Goal: Book appointment/travel/reservation

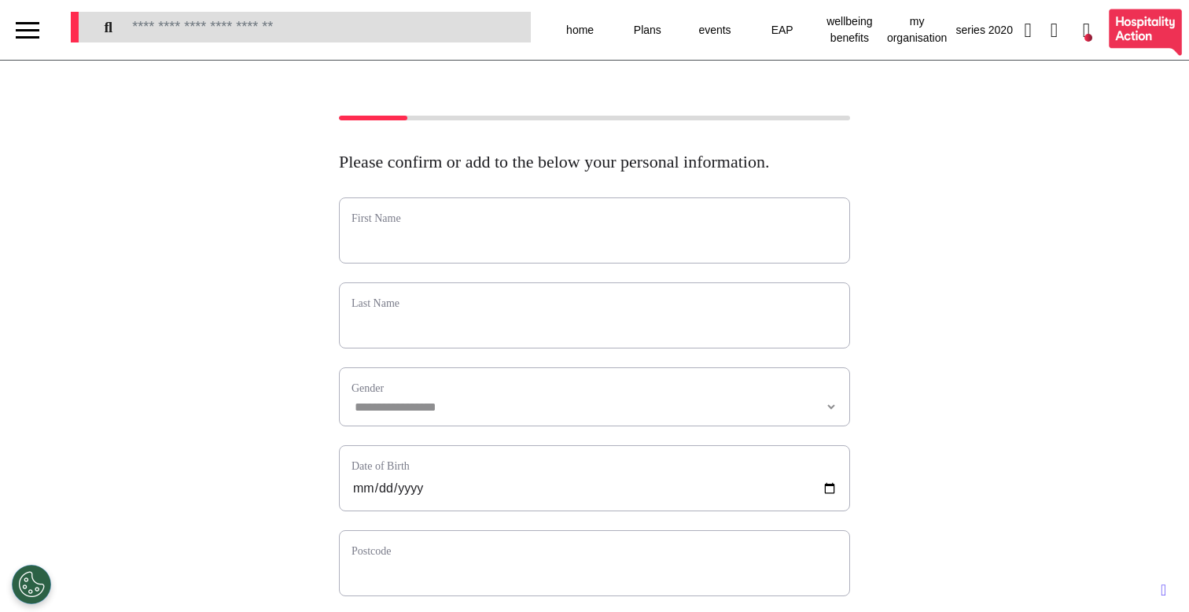
select select "**"
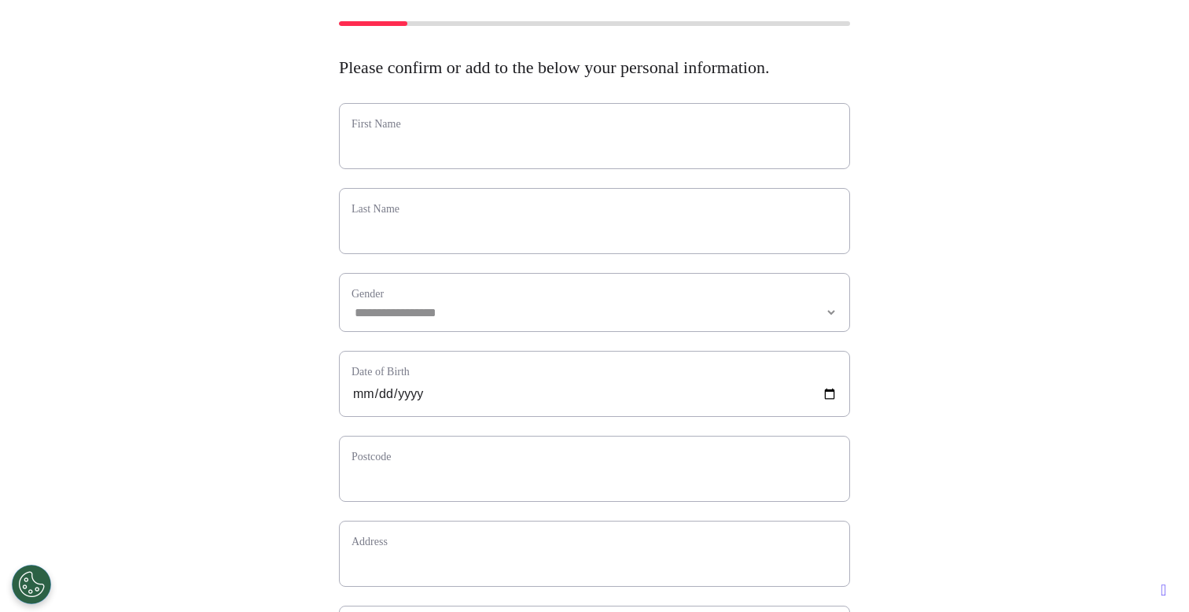
scroll to position [584, 0]
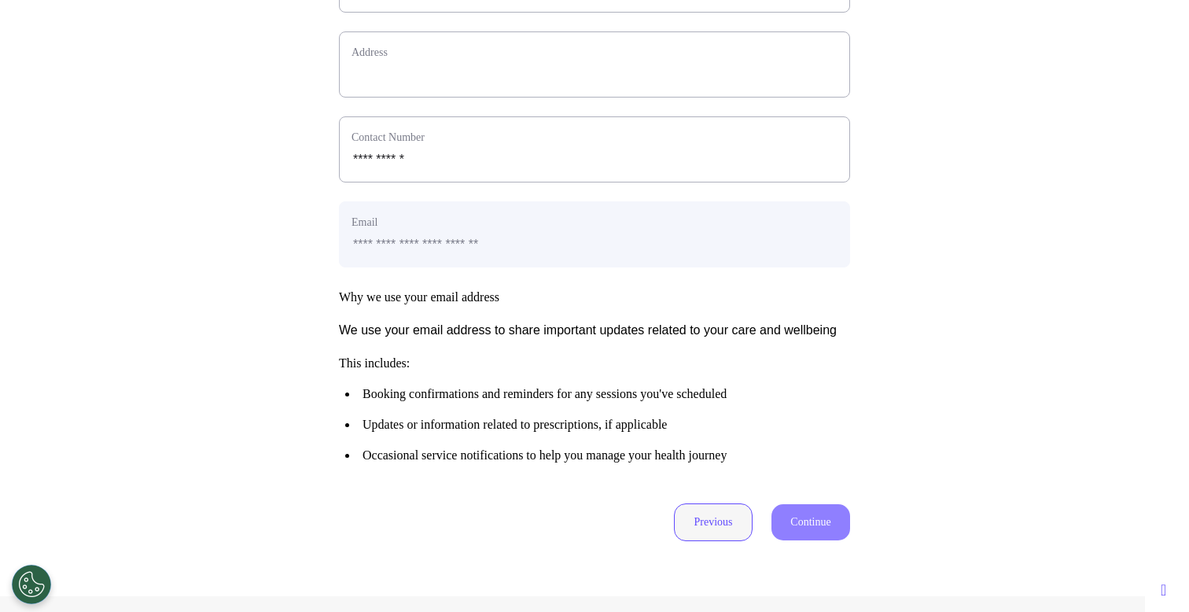
click at [706, 541] on button "Previous" at bounding box center [713, 522] width 79 height 38
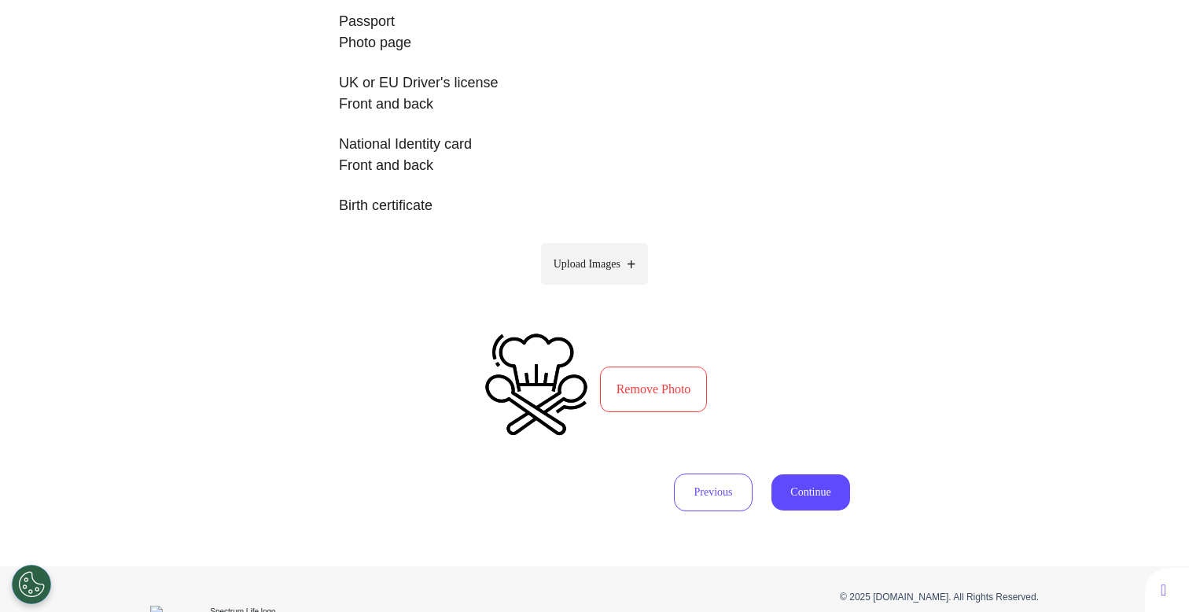
scroll to position [409, 0]
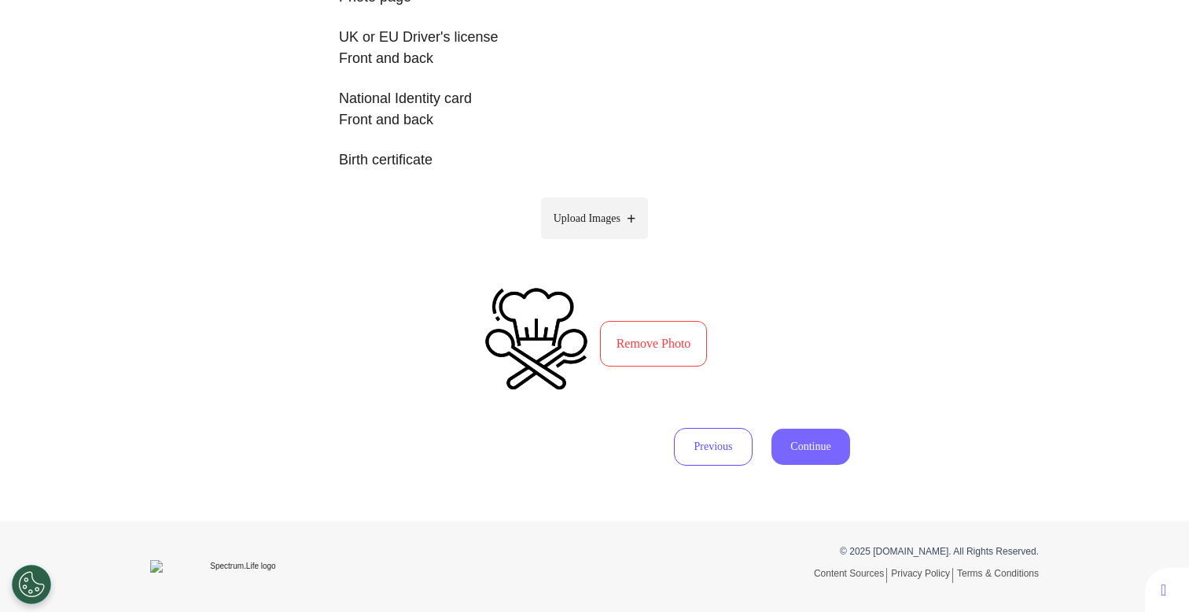
click at [791, 448] on button "Continue" at bounding box center [811, 447] width 79 height 36
click at [817, 458] on button "Continue" at bounding box center [811, 447] width 79 height 36
click at [816, 458] on button "Continue" at bounding box center [811, 447] width 79 height 36
click at [609, 344] on button "Remove Photo" at bounding box center [654, 344] width 108 height 46
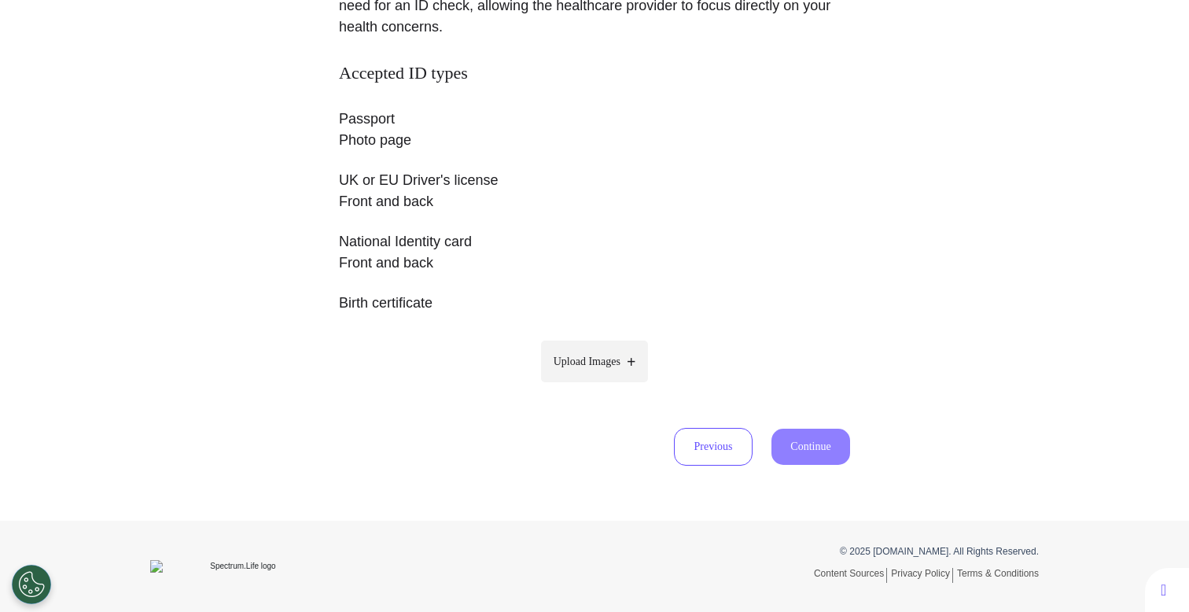
scroll to position [266, 0]
click at [610, 359] on span "Upload Images" at bounding box center [587, 361] width 67 height 17
click at [610, 386] on input "Upload Images" at bounding box center [594, 394] width 149 height 17
type input "**********"
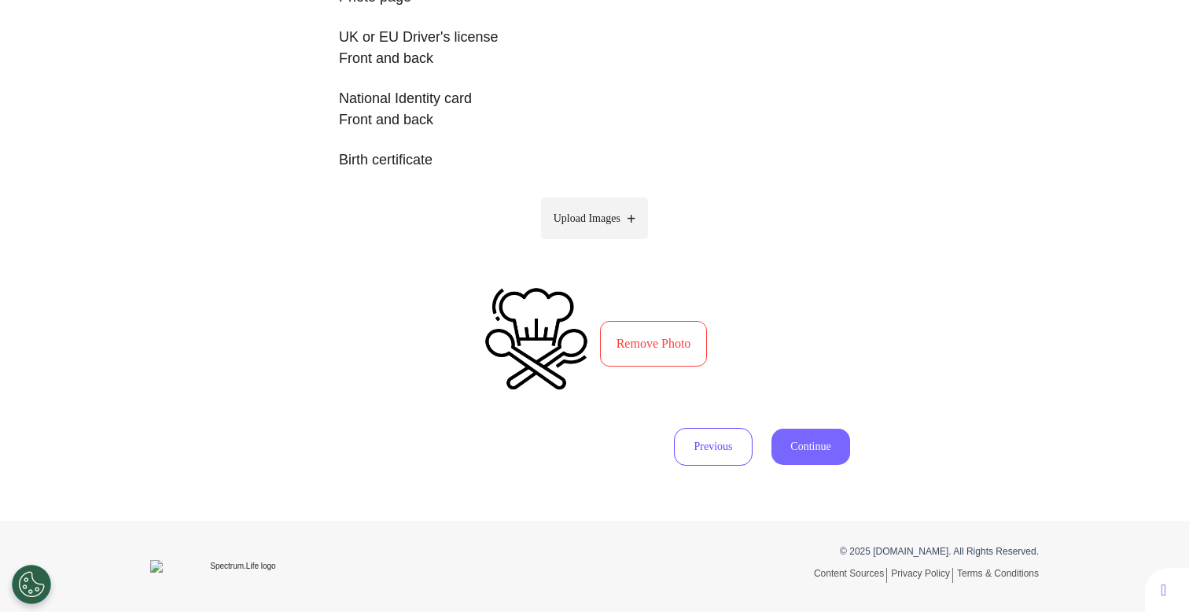
click at [809, 444] on button "Continue" at bounding box center [811, 447] width 79 height 36
click at [669, 332] on button "Remove Photo" at bounding box center [654, 344] width 108 height 46
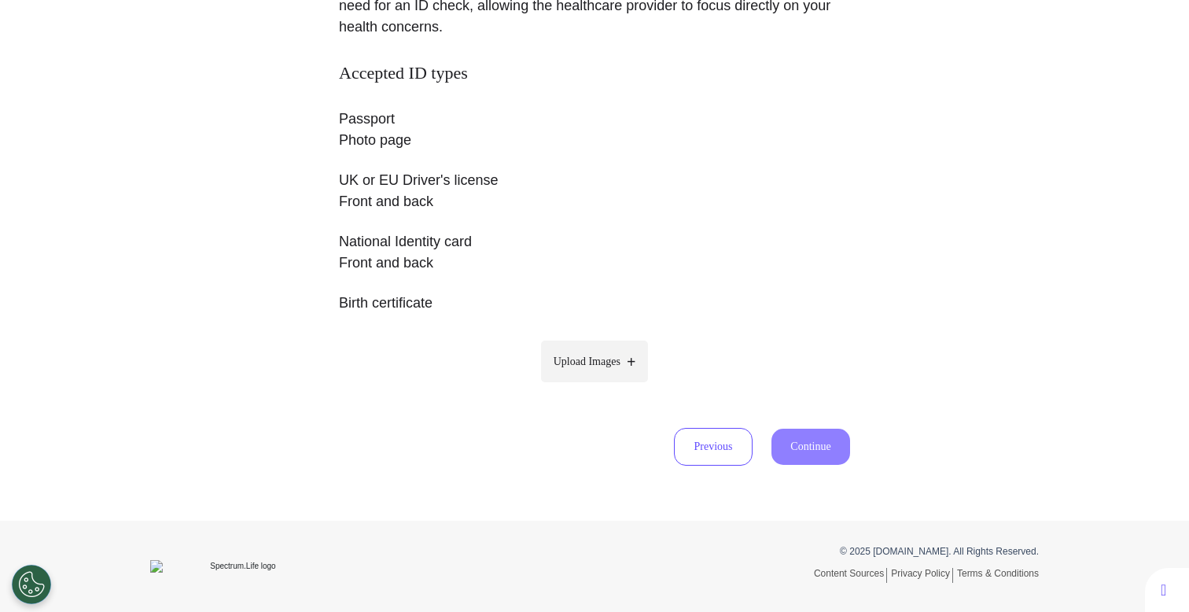
click at [580, 363] on span "Upload Images" at bounding box center [587, 361] width 67 height 17
click at [580, 386] on input "Upload Images" at bounding box center [594, 394] width 149 height 17
type input "**********"
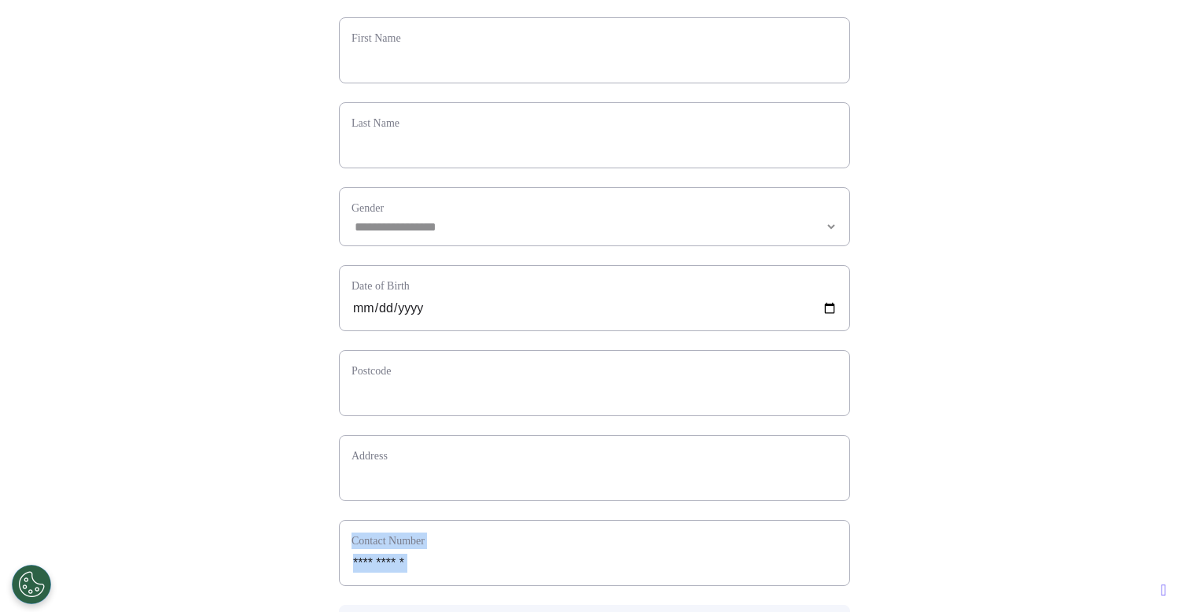
click at [815, 540] on div "**********" at bounding box center [594, 449] width 511 height 865
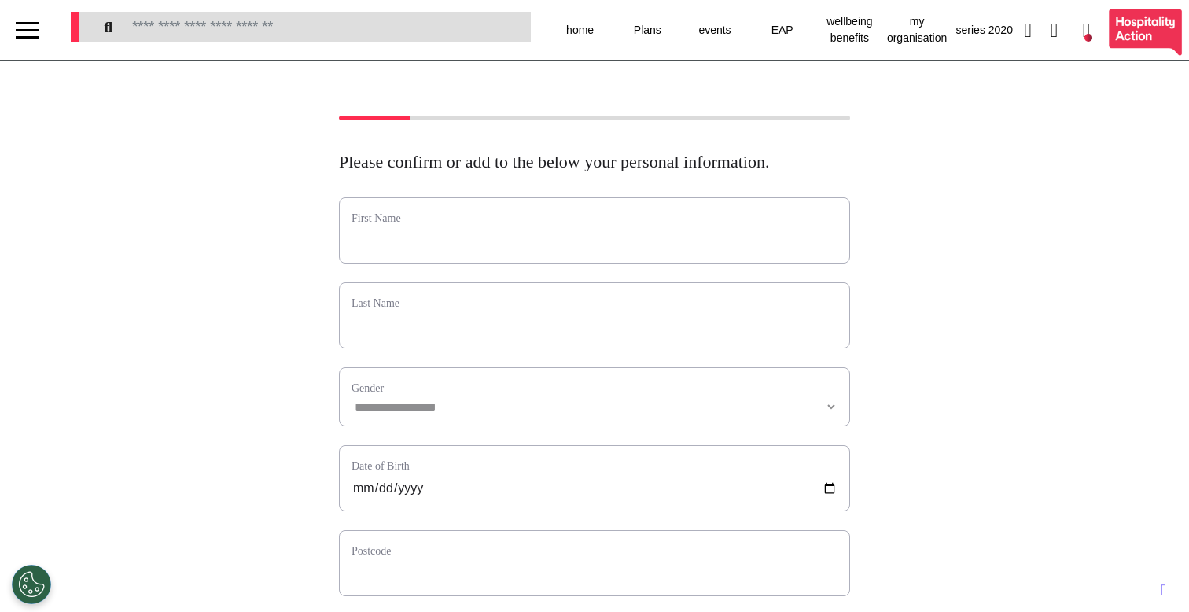
scroll to position [0, 0]
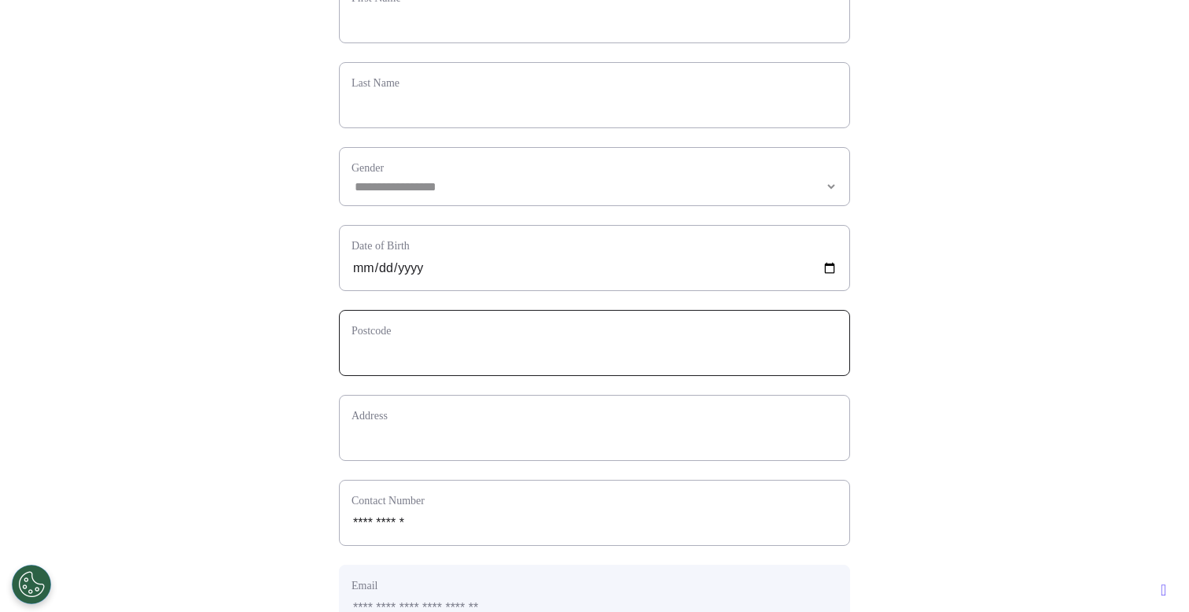
click at [658, 363] on input "text" at bounding box center [595, 353] width 486 height 20
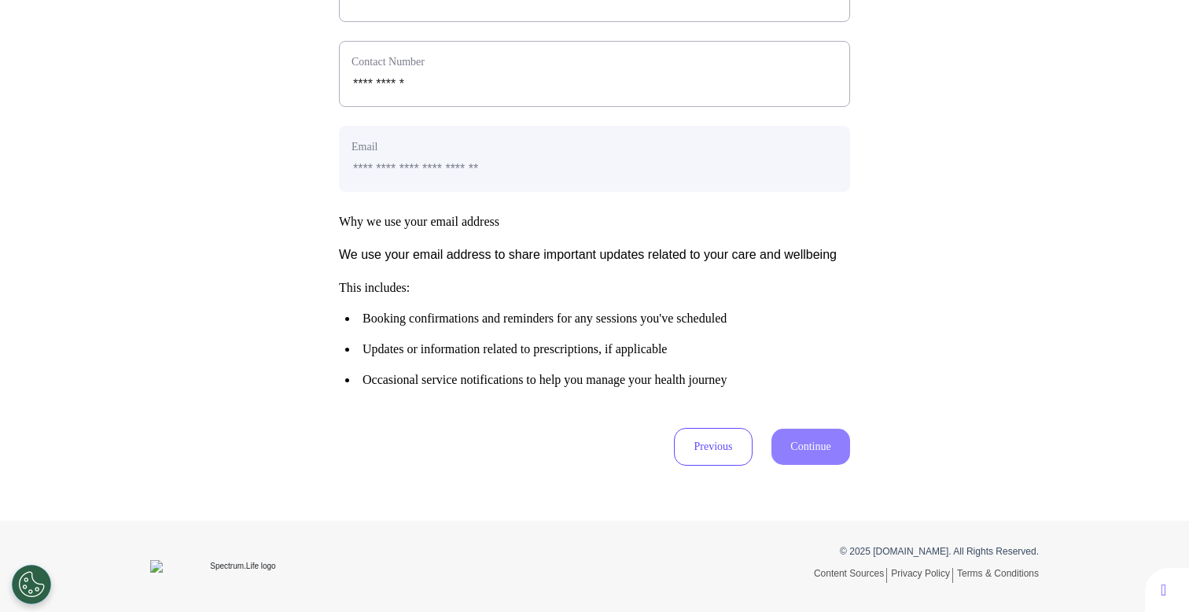
scroll to position [701, 0]
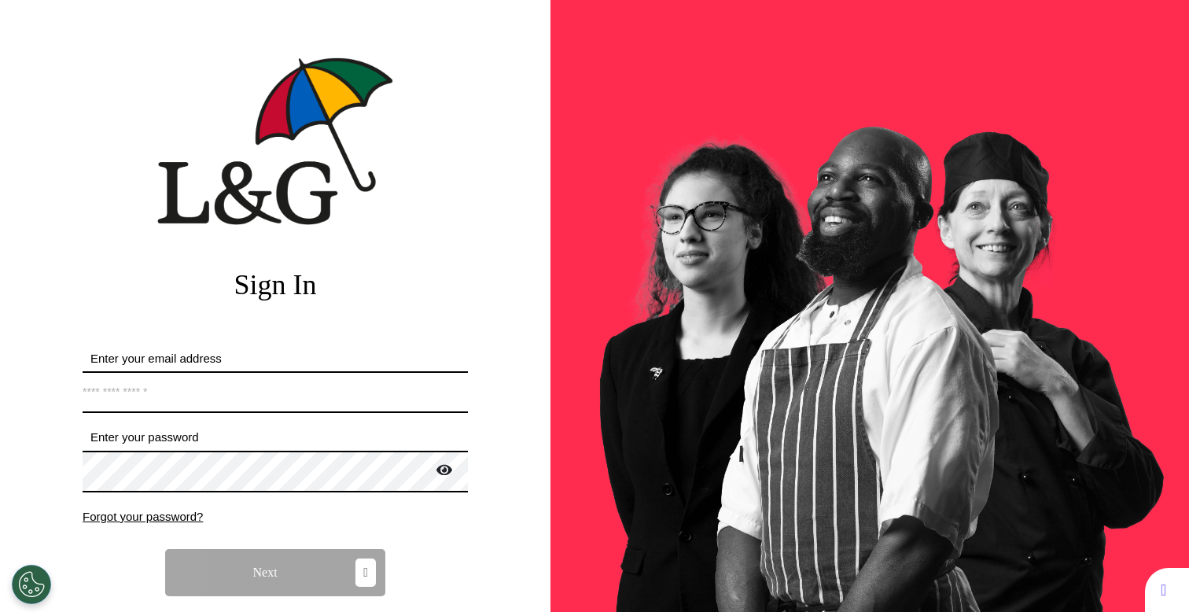
select select "**"
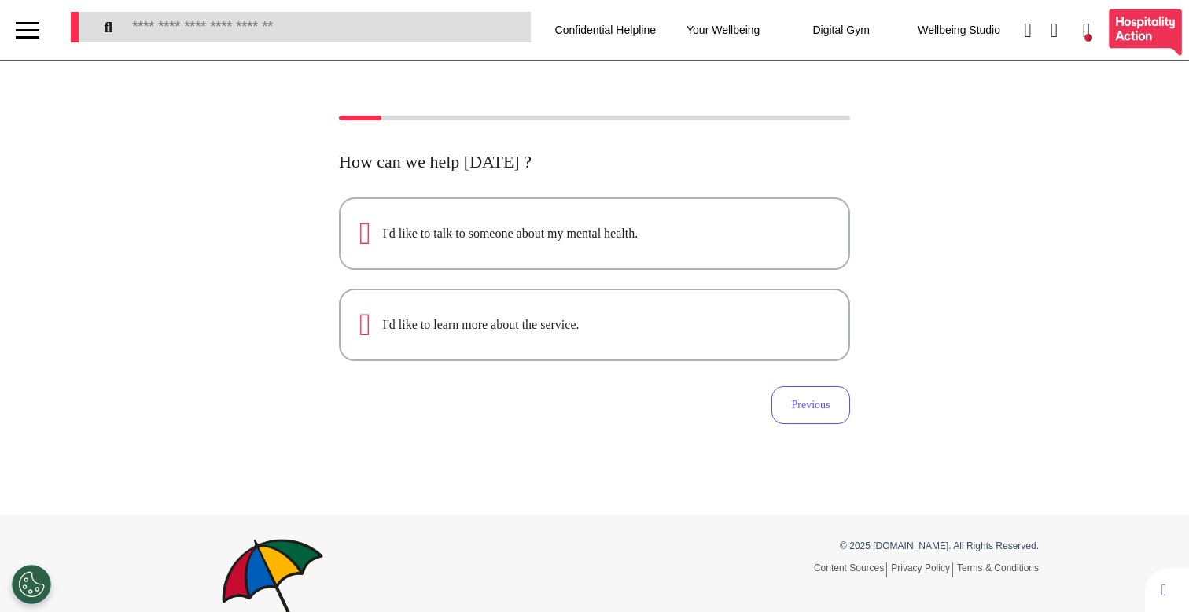
click at [23, 25] on div at bounding box center [28, 30] width 24 height 26
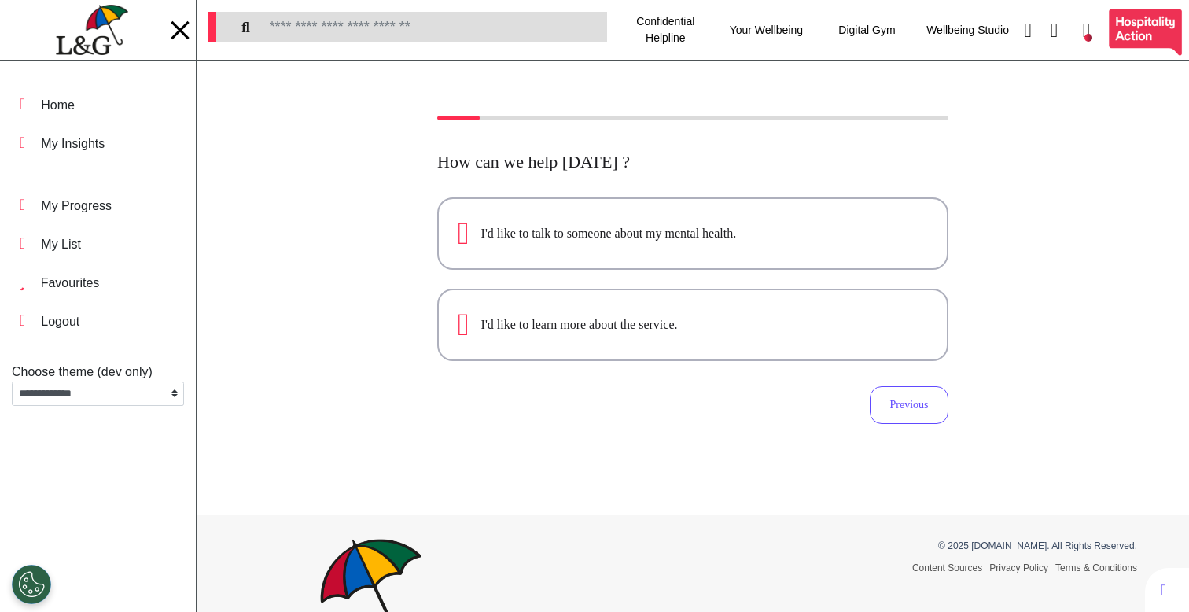
click at [107, 34] on img at bounding box center [92, 30] width 72 height 51
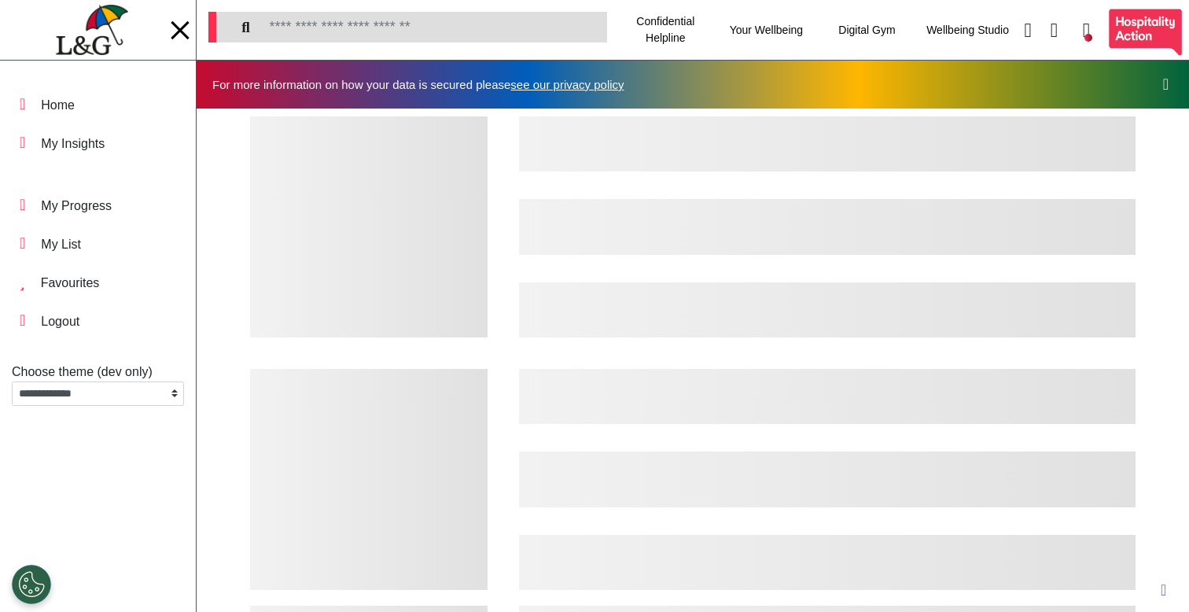
click at [511, 304] on div at bounding box center [694, 226] width 950 height 221
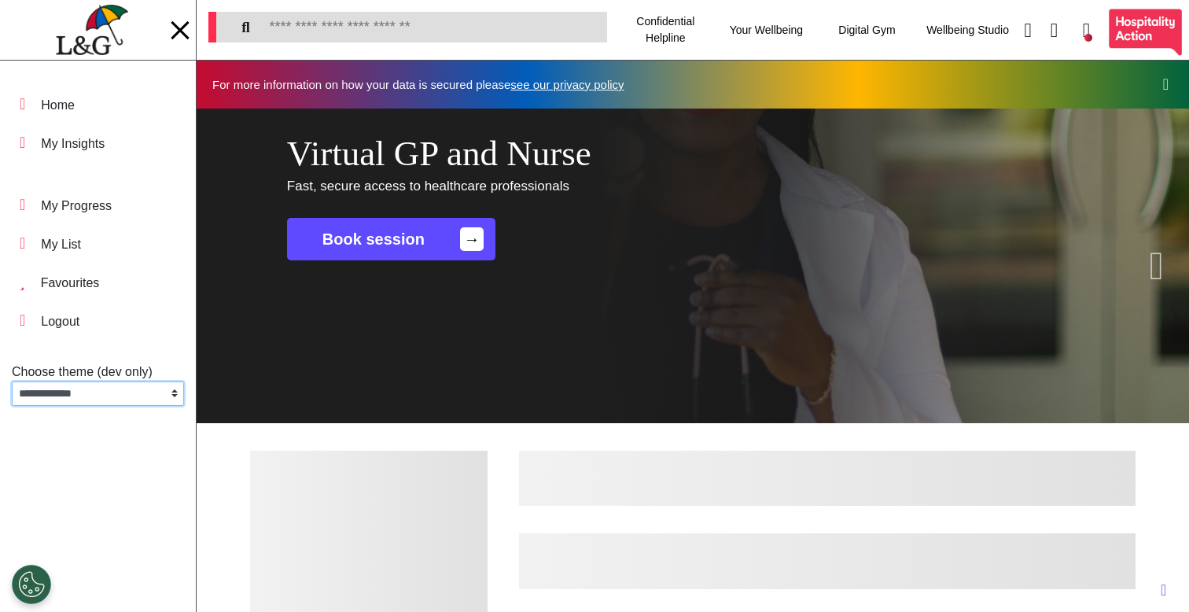
click at [167, 385] on select "**********" at bounding box center [98, 394] width 172 height 24
click at [390, 227] on link "Book session →" at bounding box center [391, 239] width 208 height 42
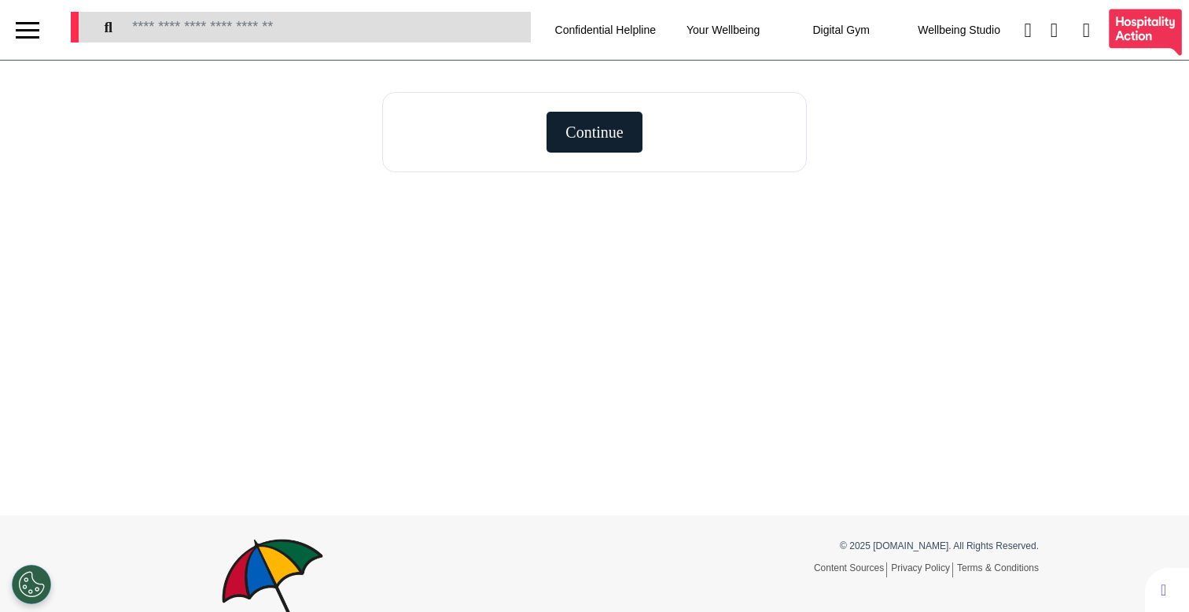
select select "**"
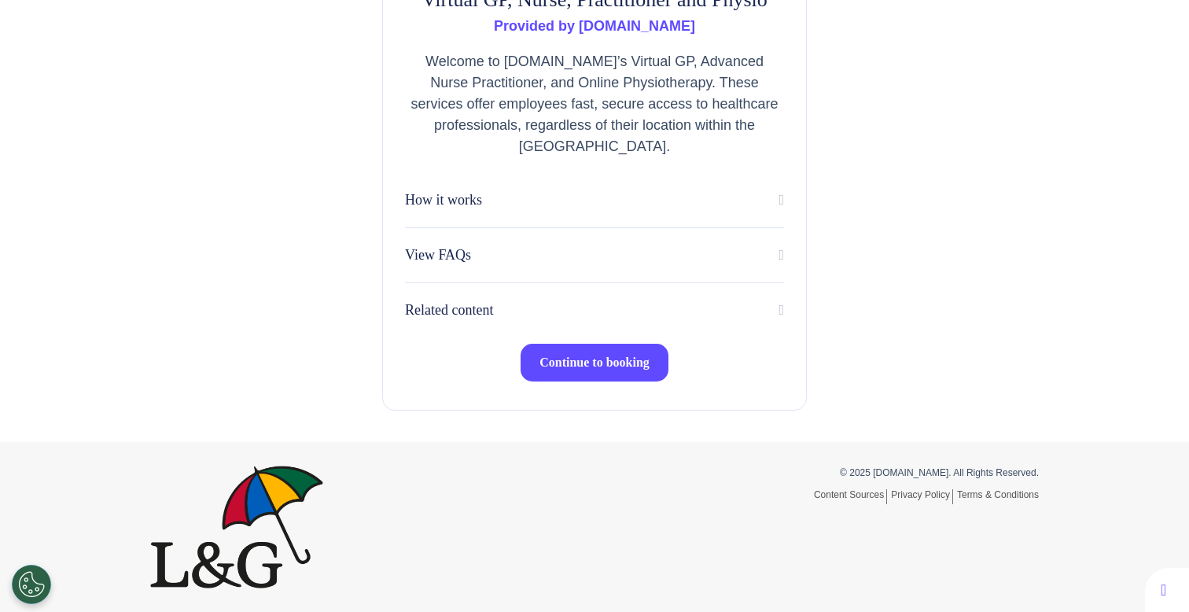
click at [566, 366] on span "Continue to booking" at bounding box center [595, 362] width 110 height 13
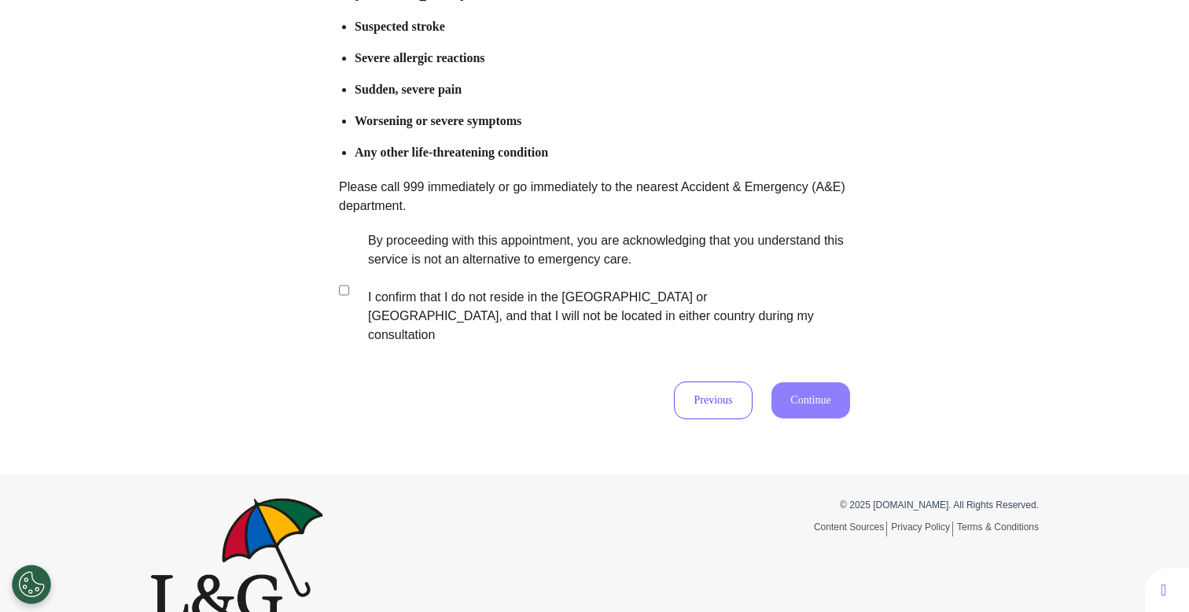
scroll to position [311, 0]
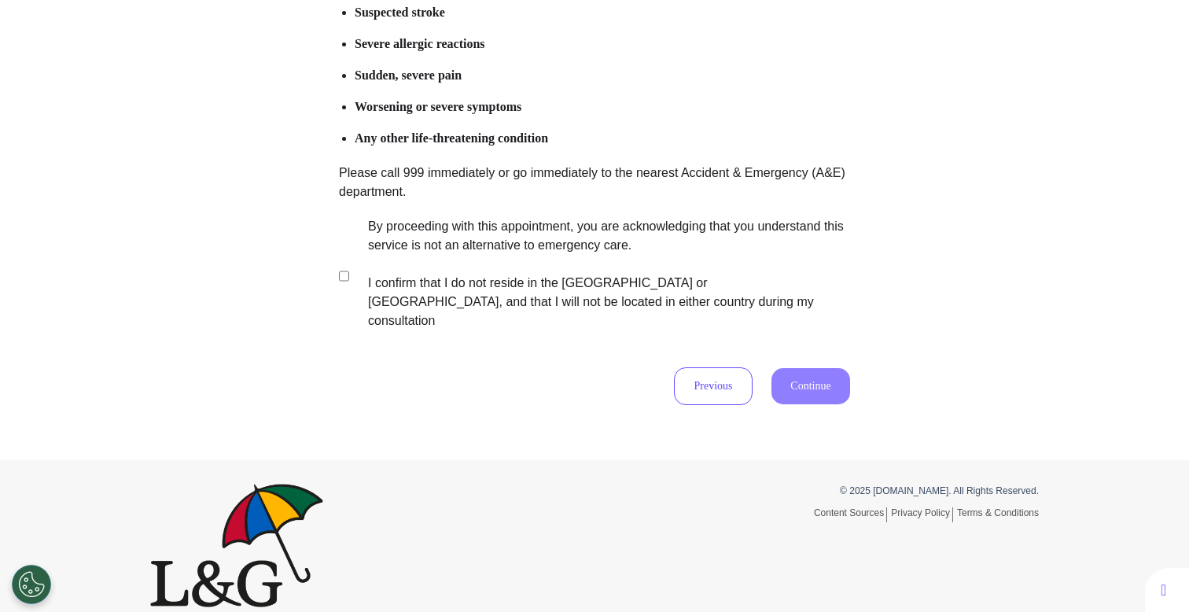
click at [522, 270] on label "By proceeding with this appointment, you are acknowledging that you understand …" at bounding box center [598, 273] width 492 height 113
click at [841, 368] on button "Continue" at bounding box center [811, 386] width 79 height 36
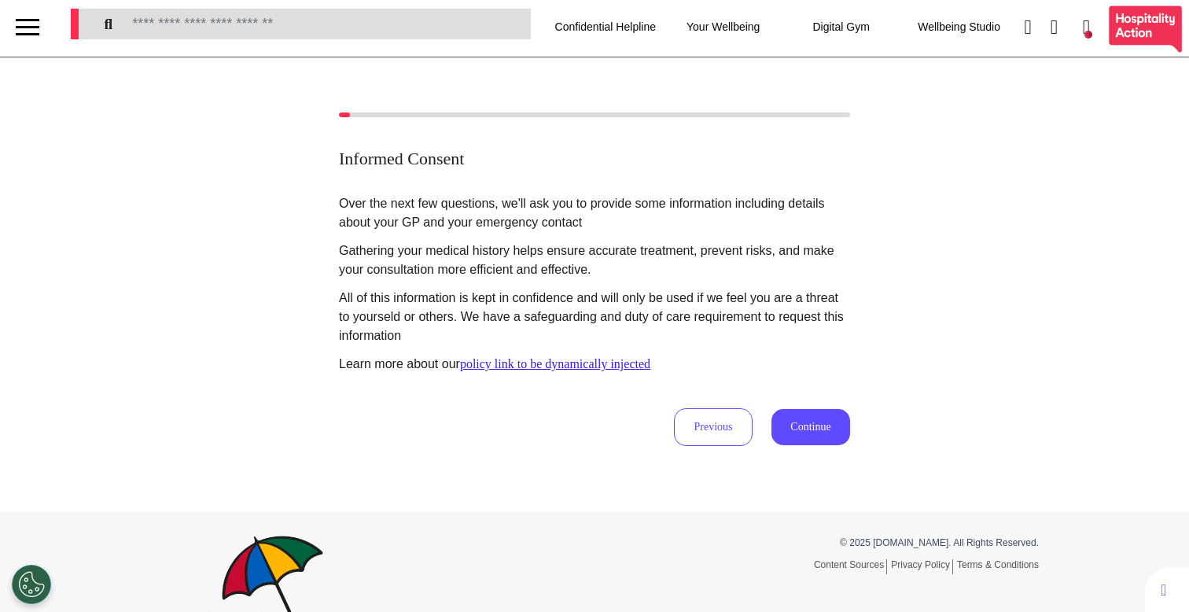
scroll to position [0, 0]
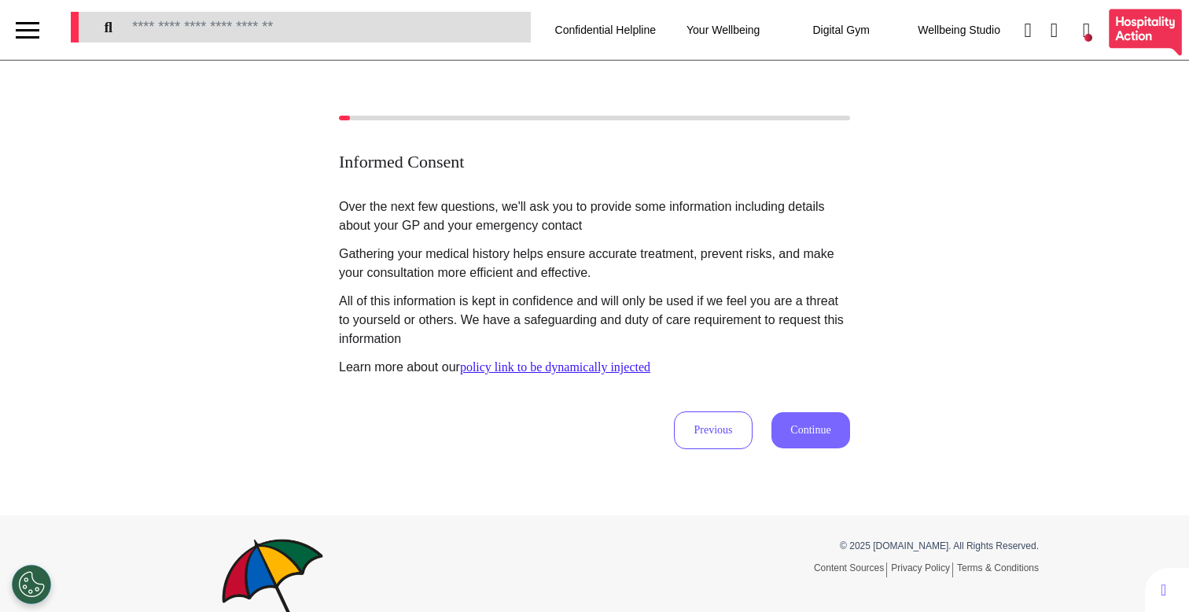
click at [815, 420] on button "Continue" at bounding box center [811, 430] width 79 height 36
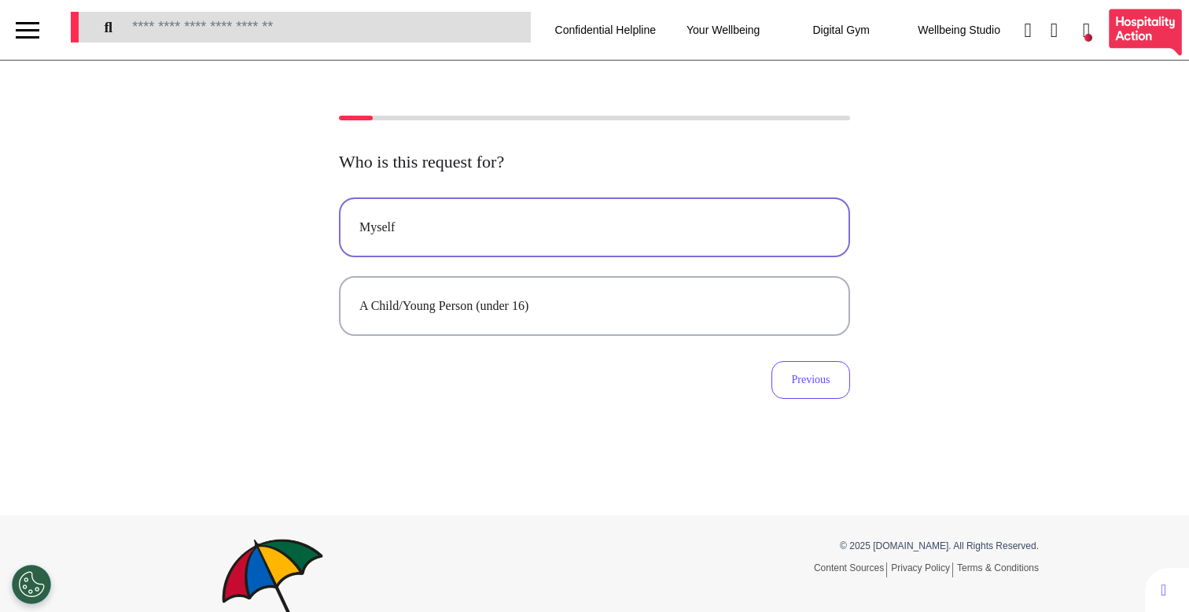
click at [575, 211] on button "Myself" at bounding box center [594, 227] width 511 height 60
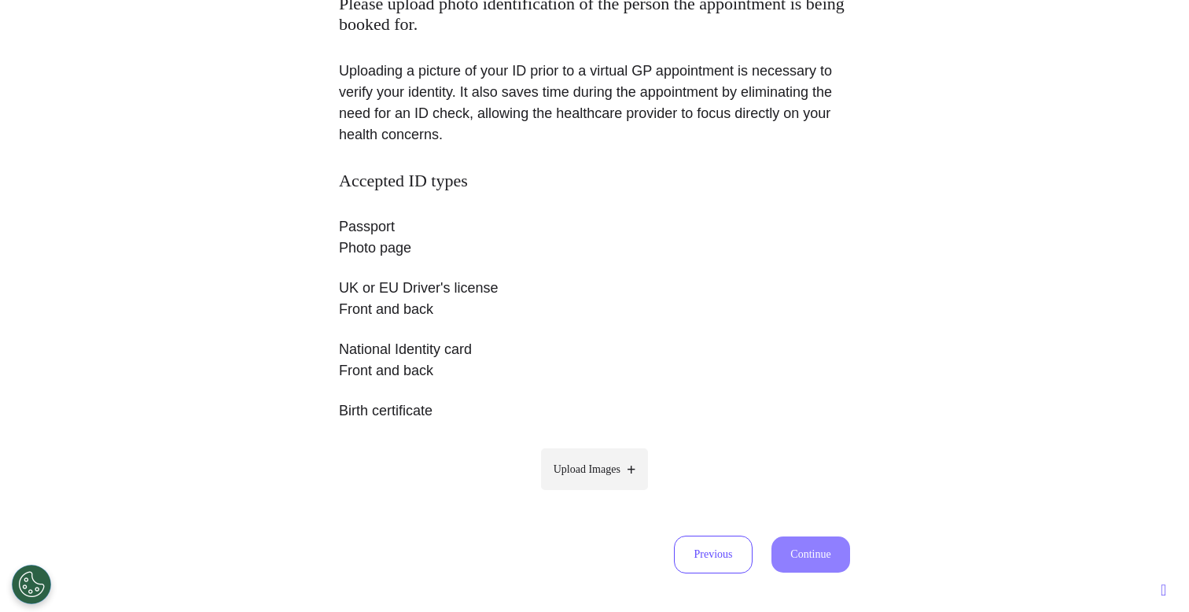
scroll to position [223, 0]
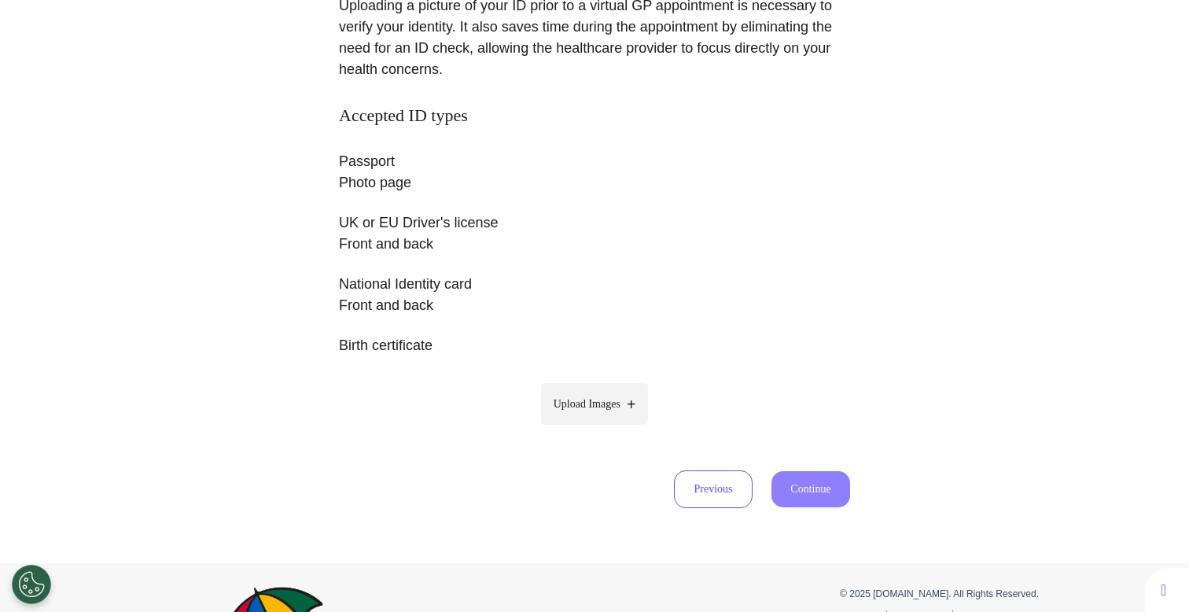
click at [574, 414] on label "Upload Images" at bounding box center [595, 404] width 108 height 42
click at [574, 429] on input "Upload Images" at bounding box center [594, 437] width 149 height 17
type input "**********"
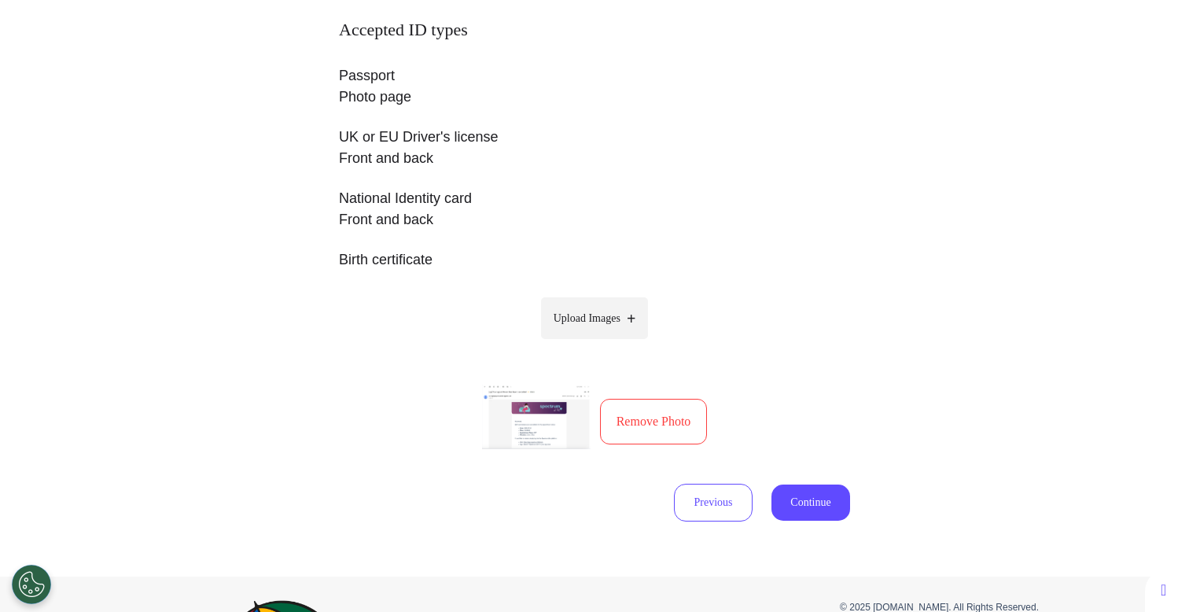
scroll to position [444, 0]
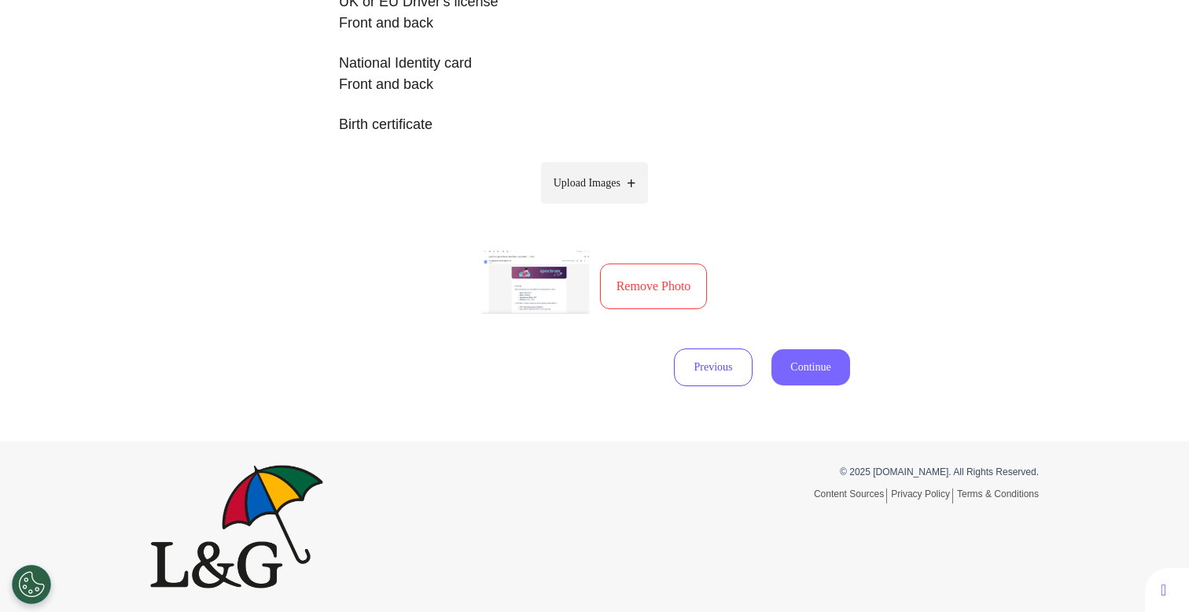
click at [796, 372] on button "Continue" at bounding box center [811, 367] width 79 height 36
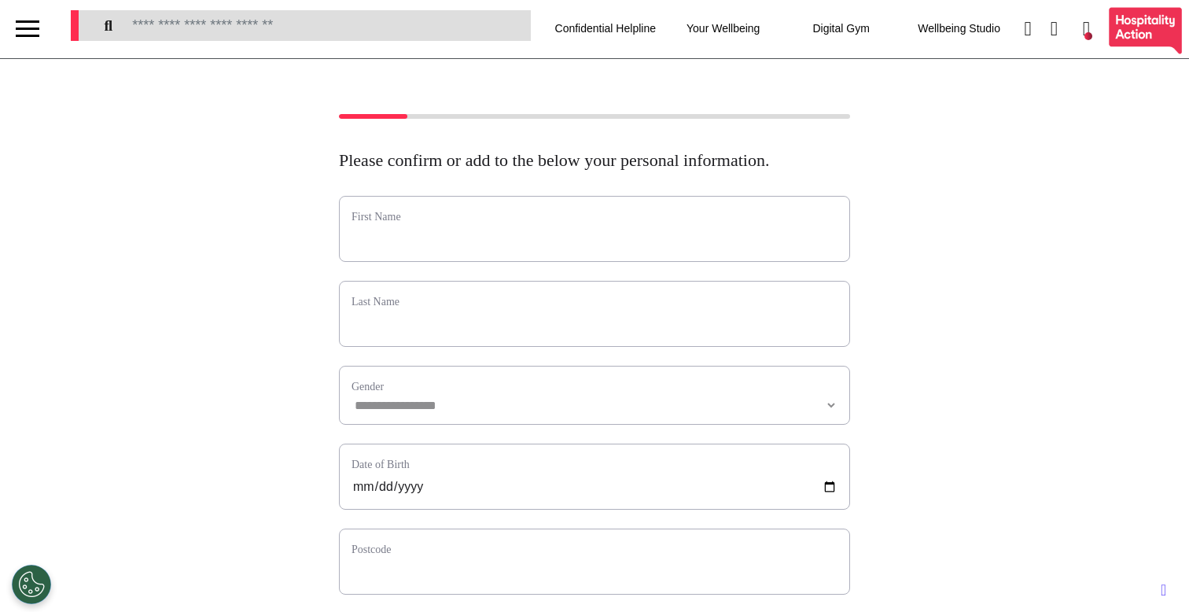
scroll to position [0, 0]
